Goal: Task Accomplishment & Management: Use online tool/utility

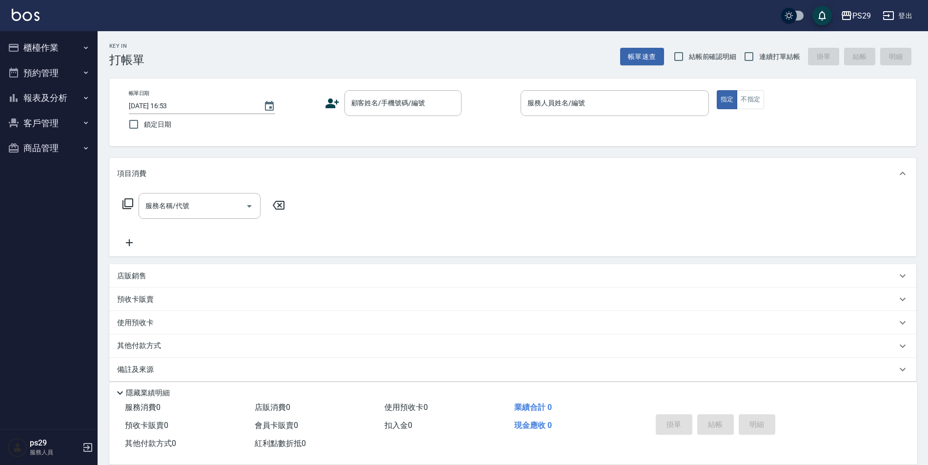
click at [32, 23] on div "PS29 登出" at bounding box center [464, 15] width 928 height 31
click at [34, 16] on img at bounding box center [26, 15] width 28 height 12
click at [5, 18] on div "PS29 登出" at bounding box center [464, 15] width 928 height 31
click at [29, 7] on div "PS29 登出" at bounding box center [464, 15] width 928 height 31
click at [41, 14] on div "PS29 登出" at bounding box center [464, 15] width 928 height 31
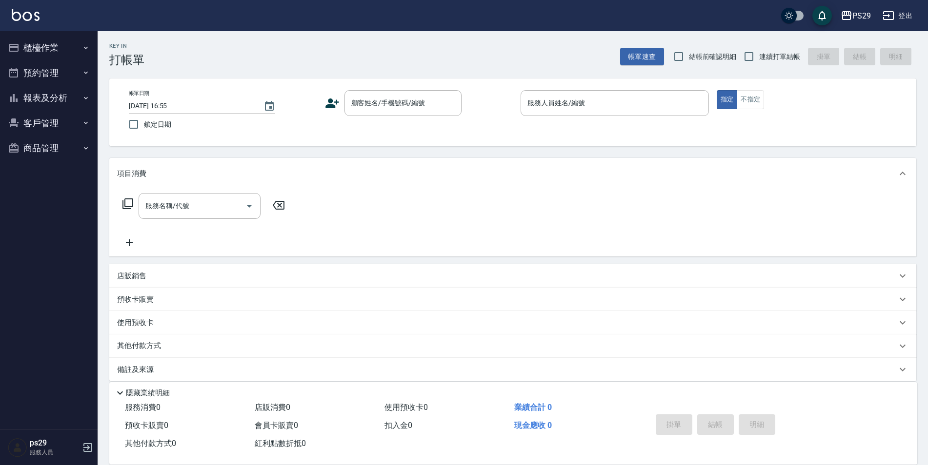
click at [7, 20] on div "PS29 登出" at bounding box center [464, 15] width 928 height 31
click at [23, 16] on img at bounding box center [26, 15] width 28 height 12
